Goal: Information Seeking & Learning: Learn about a topic

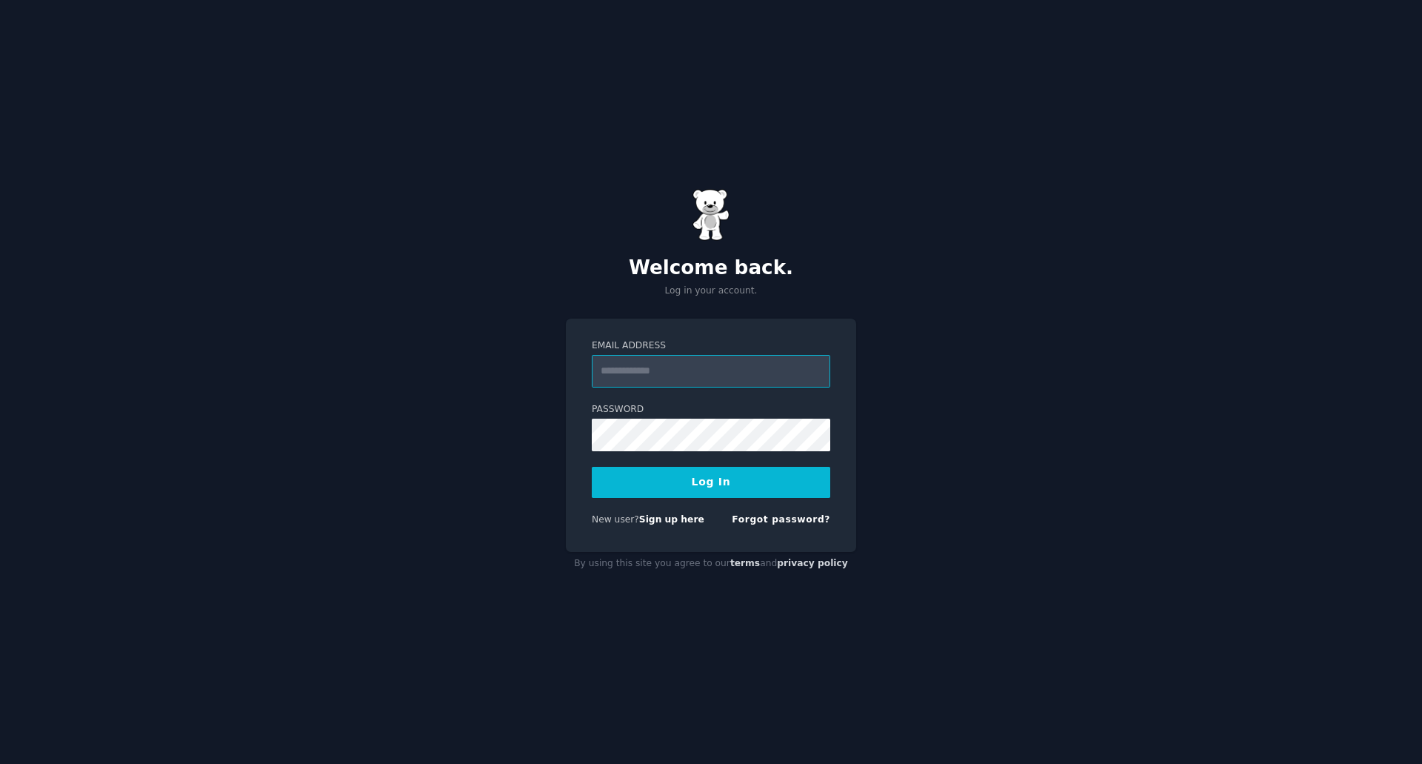
paste input "**********"
type input "**********"
click at [704, 489] on button "Log In" at bounding box center [711, 482] width 239 height 31
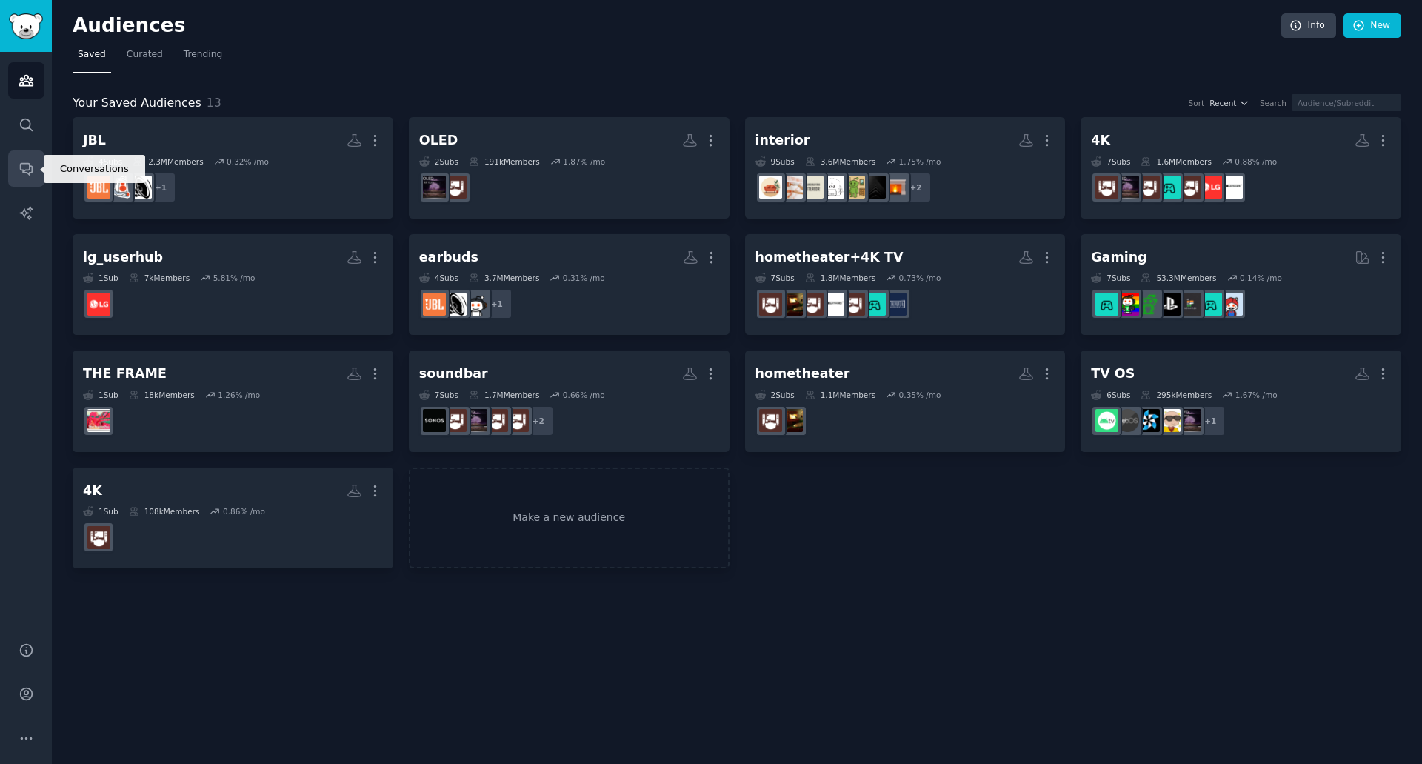
click at [30, 174] on icon "Sidebar" at bounding box center [27, 169] width 16 height 16
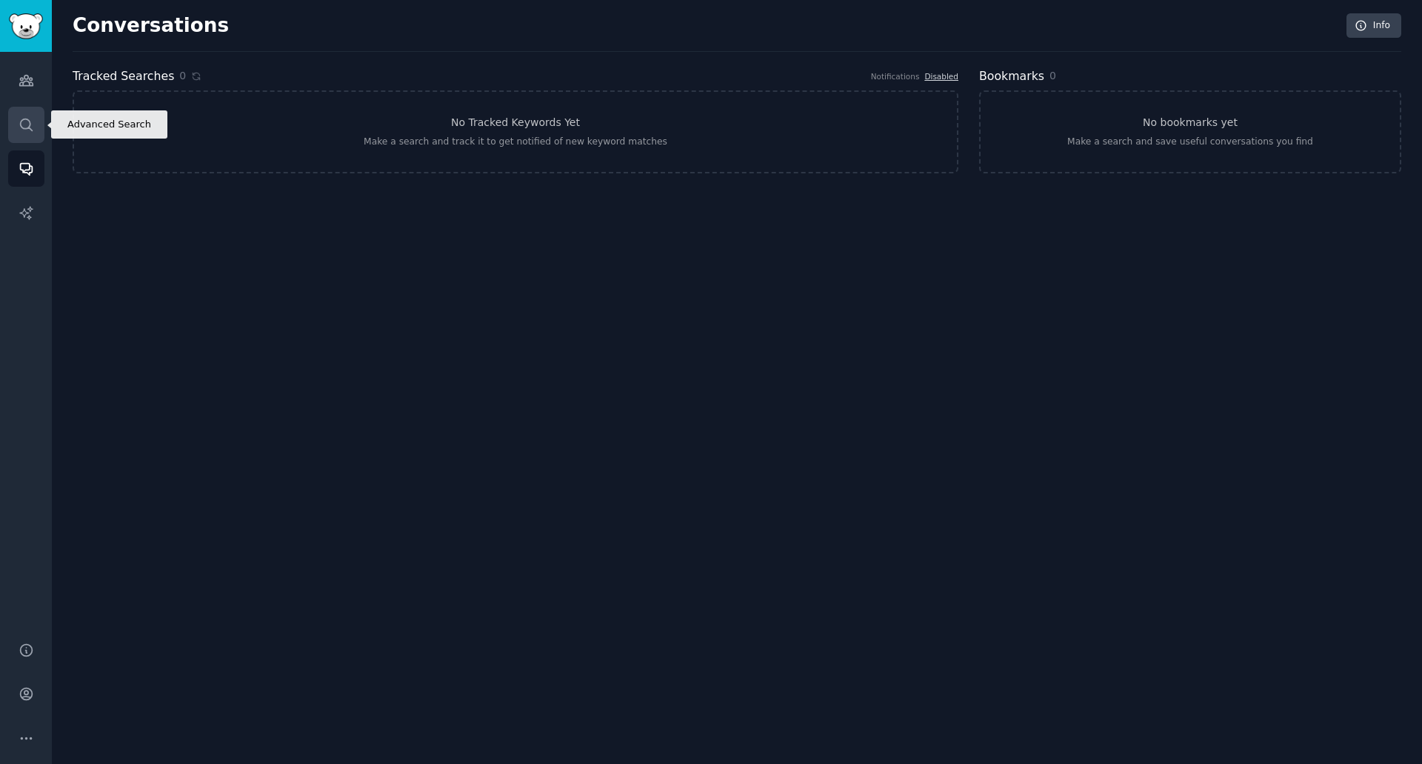
click at [36, 130] on link "Search" at bounding box center [26, 125] width 36 height 36
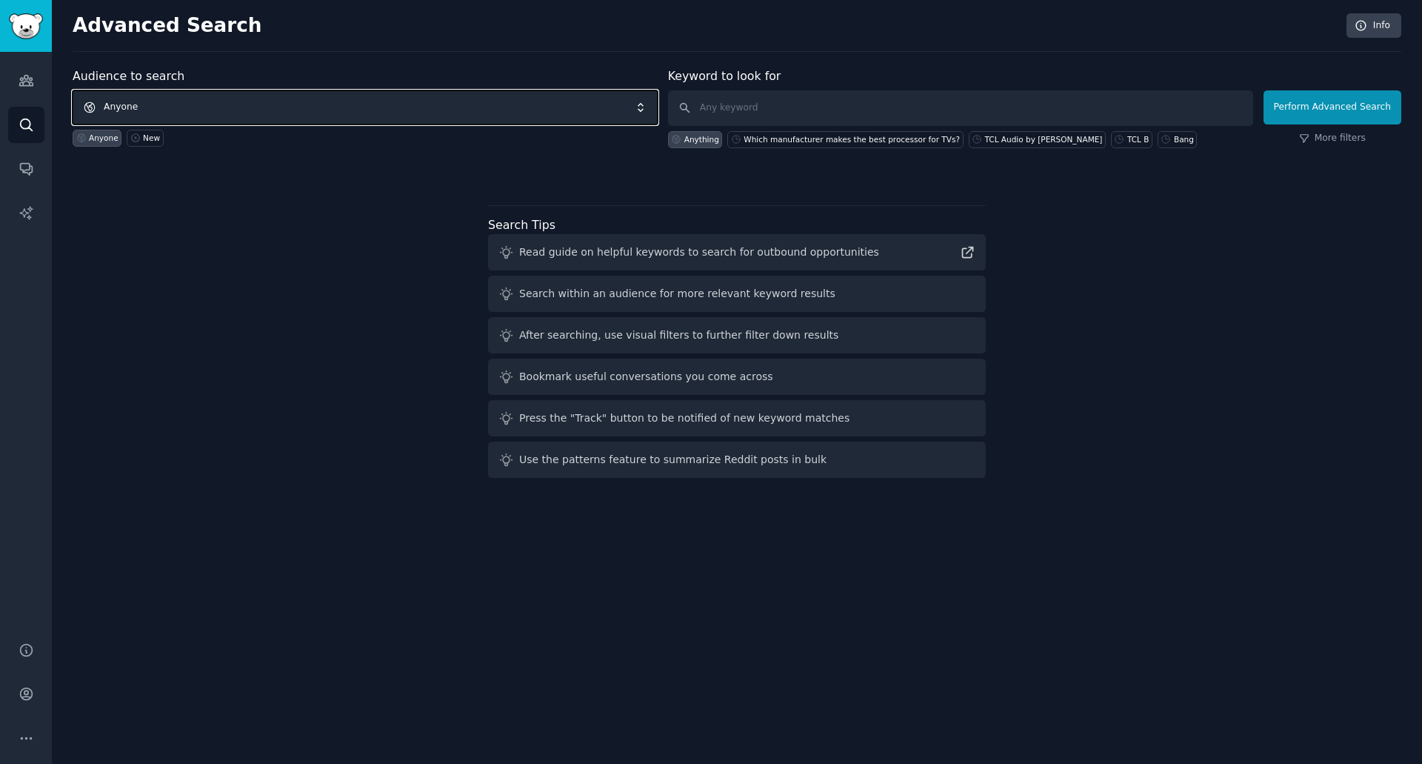
click at [514, 104] on span "Anyone" at bounding box center [365, 107] width 585 height 34
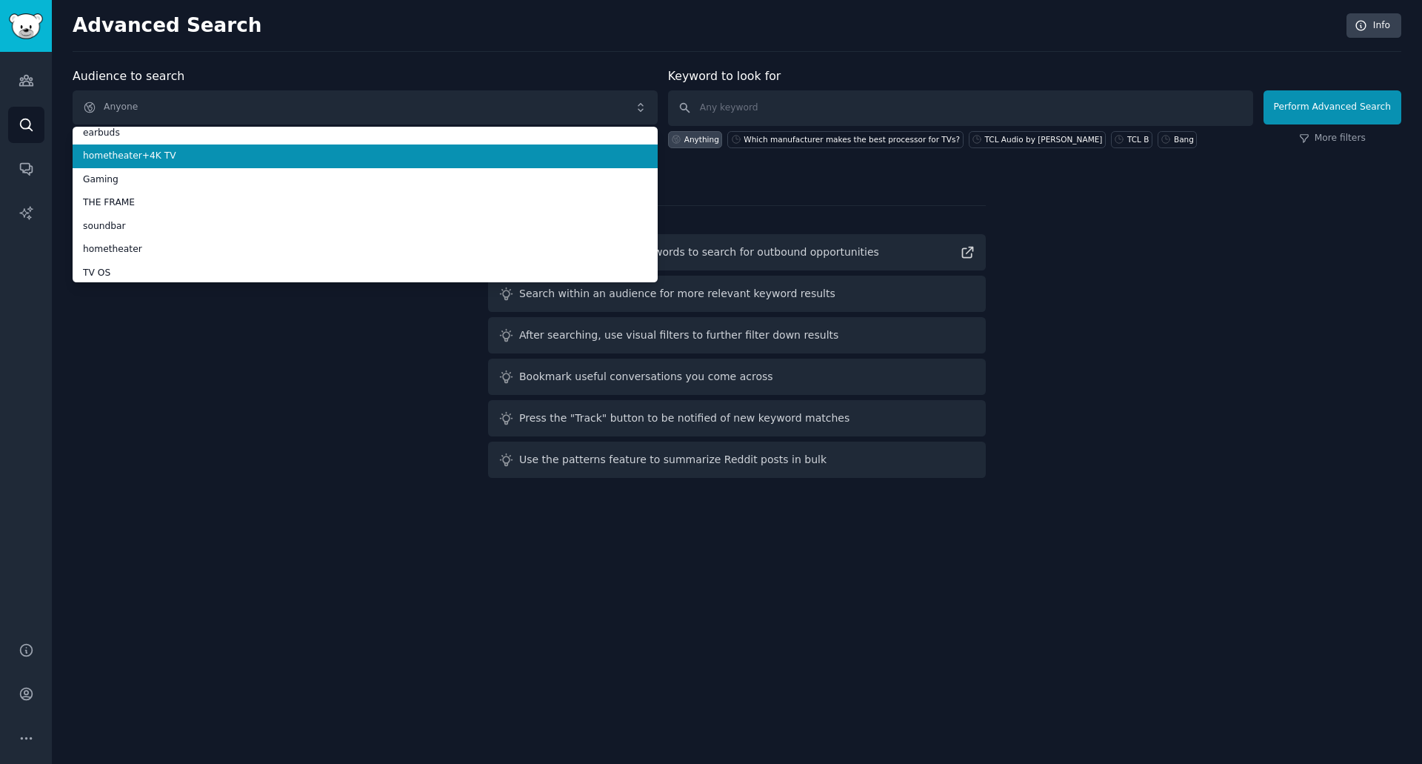
scroll to position [176, 0]
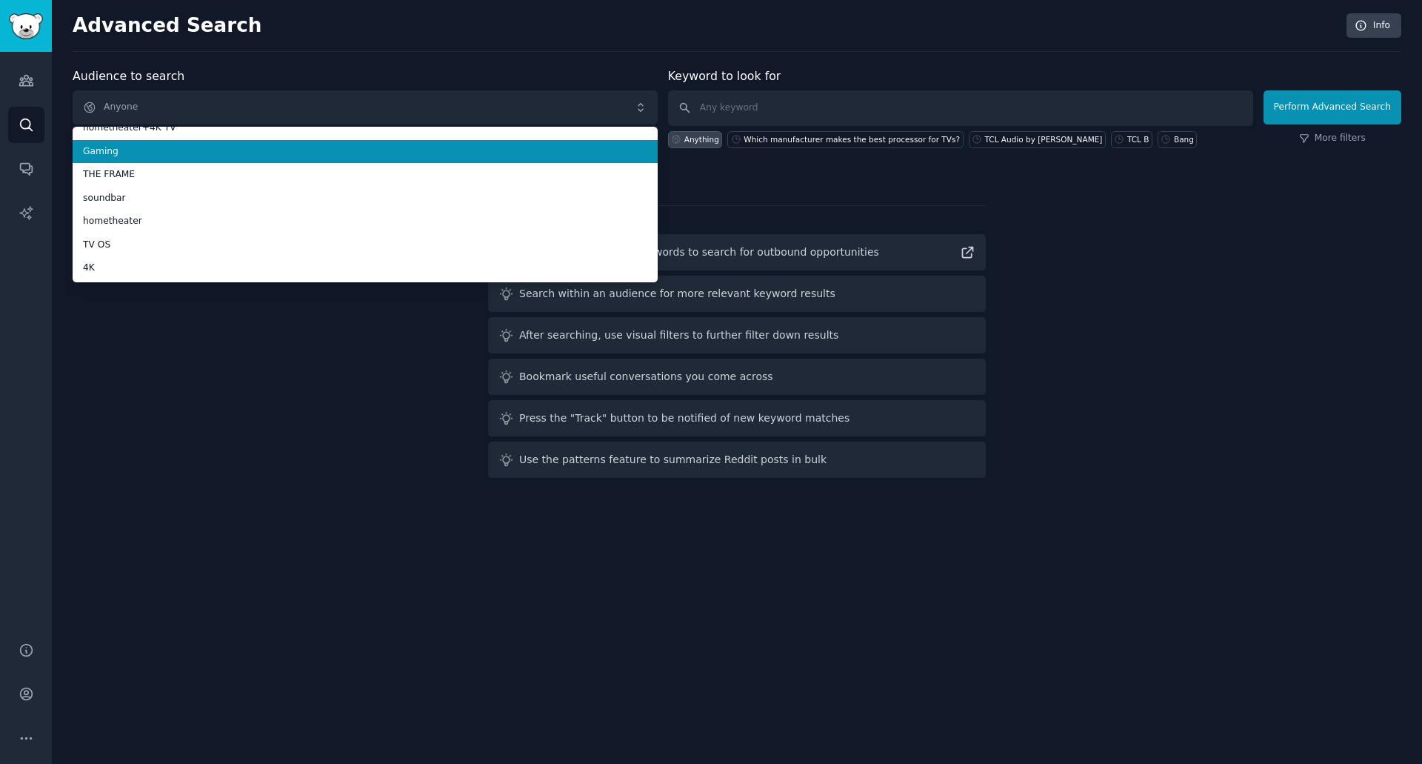
click at [479, 154] on span "Gaming" at bounding box center [365, 151] width 564 height 13
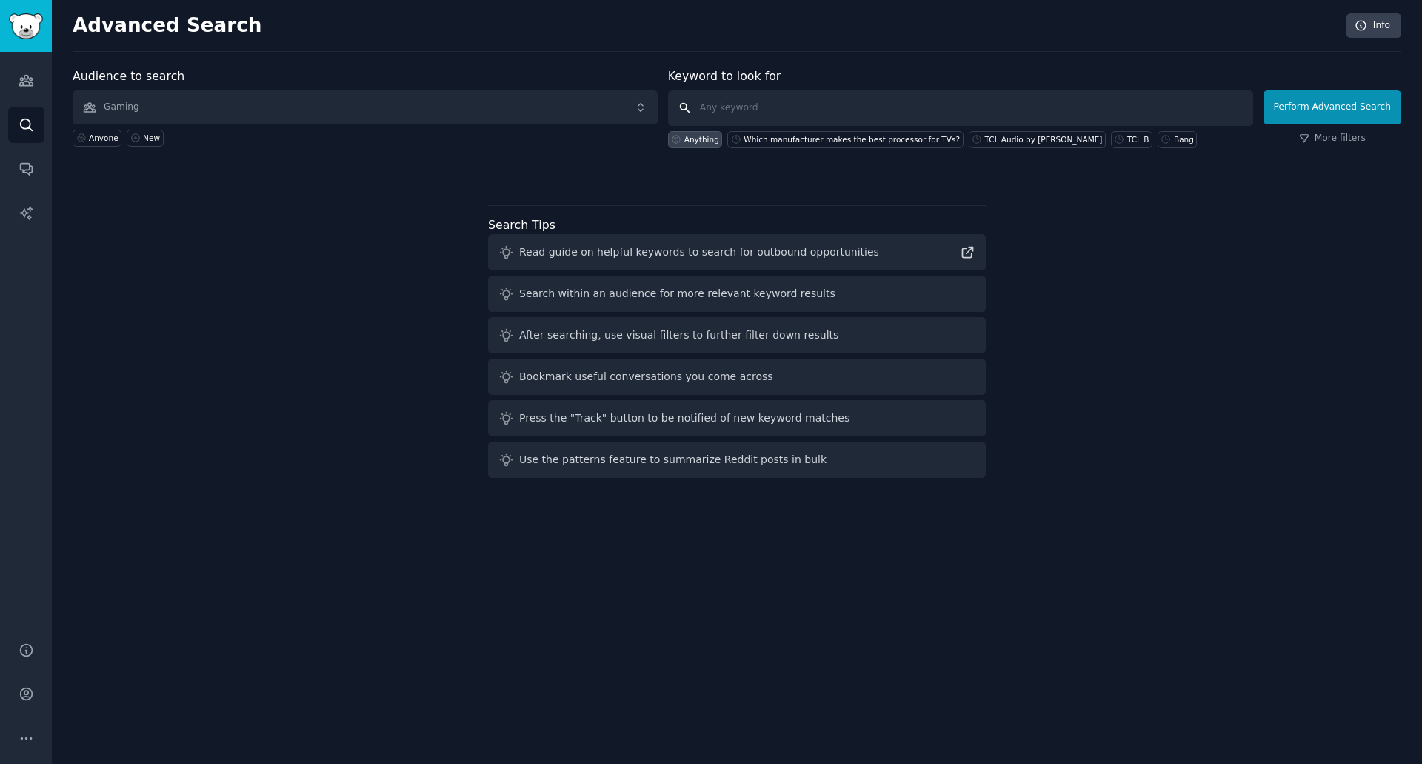
click at [801, 104] on input "text" at bounding box center [960, 108] width 585 height 36
type input "Dual mode"
click button "Perform Advanced Search" at bounding box center [1333, 107] width 138 height 34
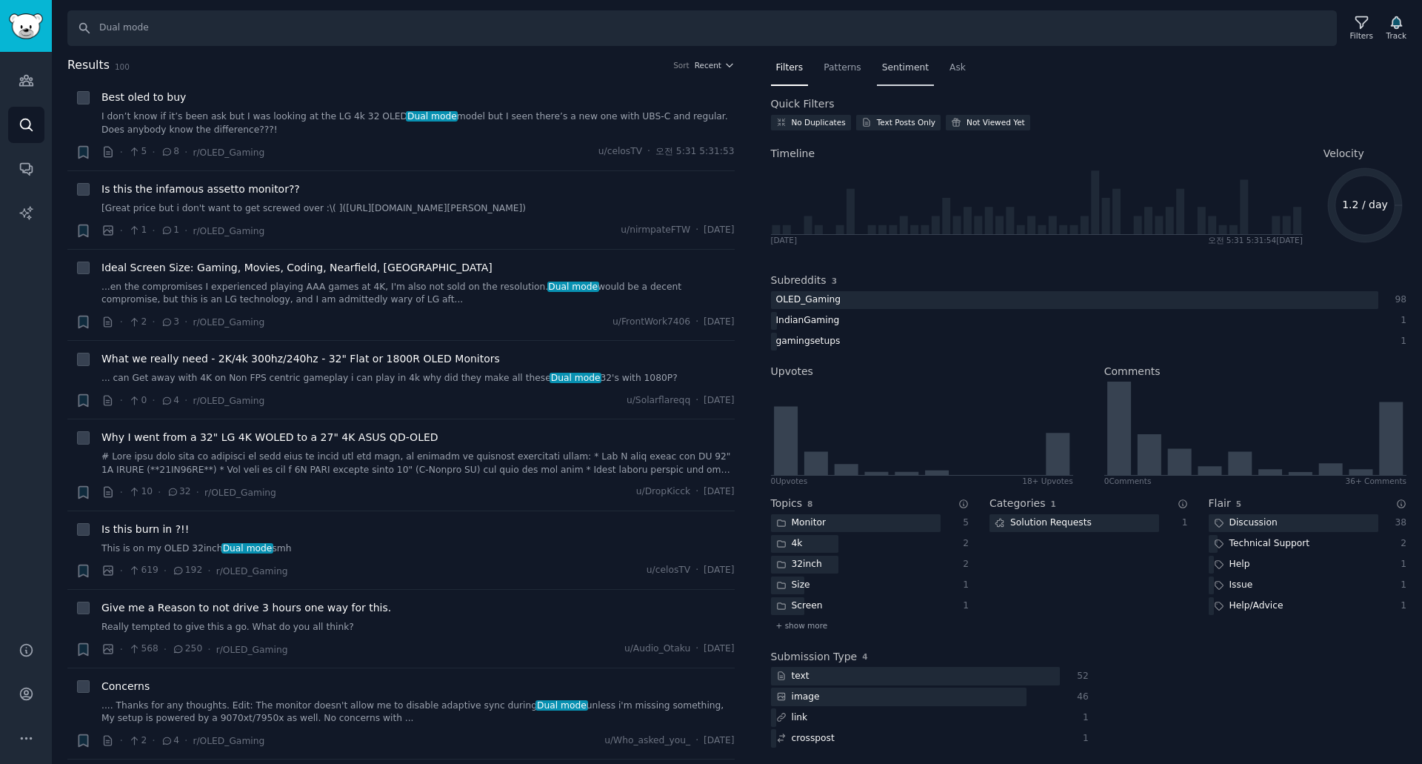
click at [899, 65] on span "Sentiment" at bounding box center [905, 67] width 47 height 13
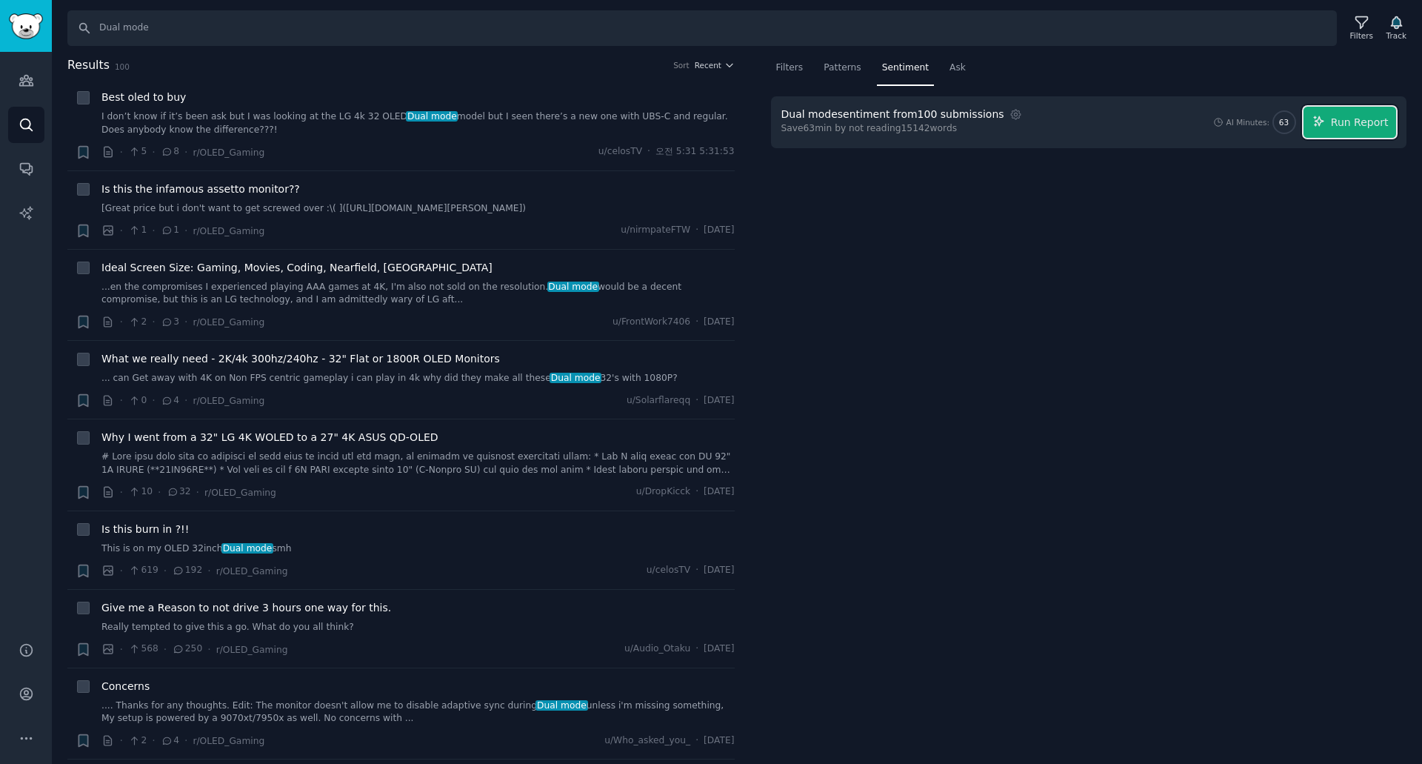
click at [1390, 123] on button "Run Report" at bounding box center [1350, 122] width 93 height 31
